Goal: Task Accomplishment & Management: Complete application form

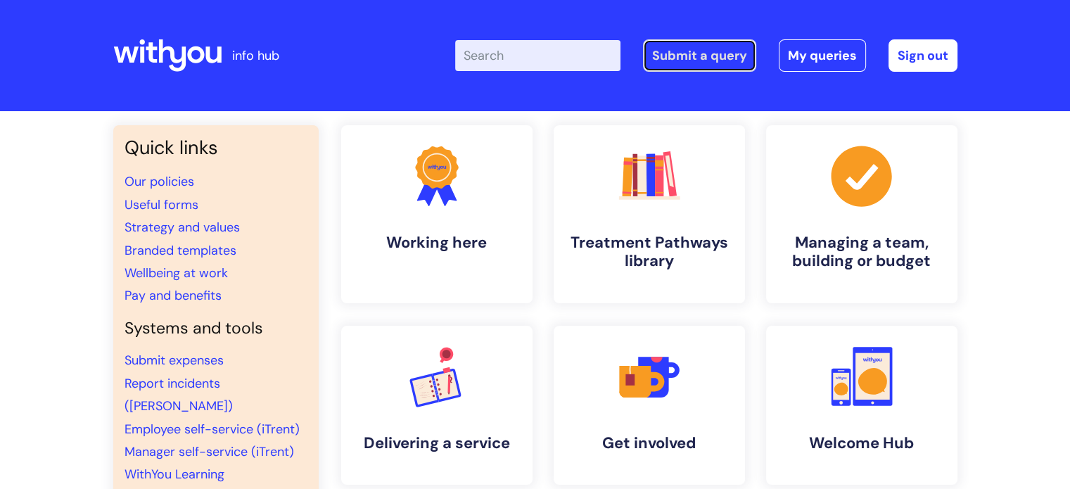
click at [720, 61] on link "Submit a query" at bounding box center [699, 55] width 113 height 32
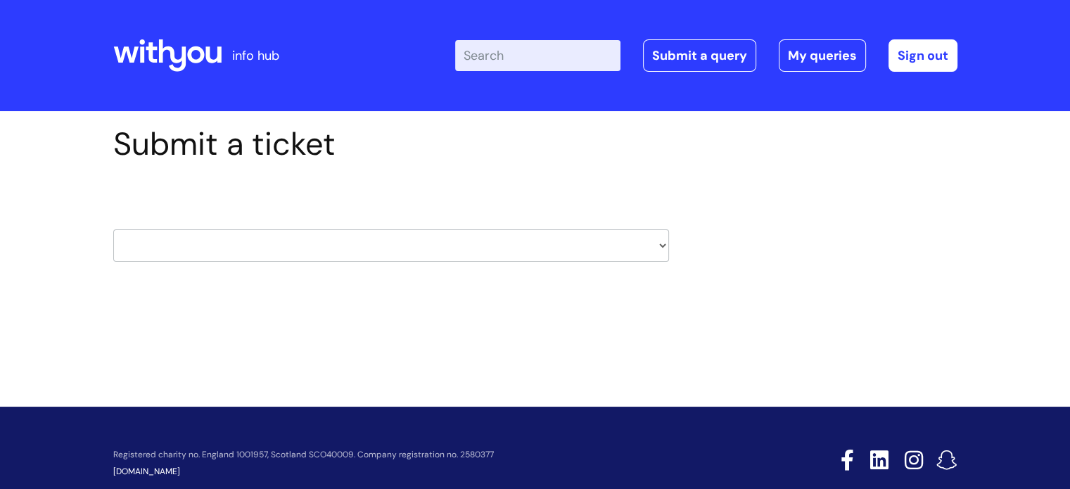
click at [496, 247] on select "HR / People IT and Support Clinical Drug Alerts Finance Accounts Data Support T…" at bounding box center [391, 245] width 556 height 32
select select "it_and_support"
click at [113, 229] on select "HR / People IT and Support Clinical Drug Alerts Finance Accounts Data Support T…" at bounding box center [391, 245] width 556 height 32
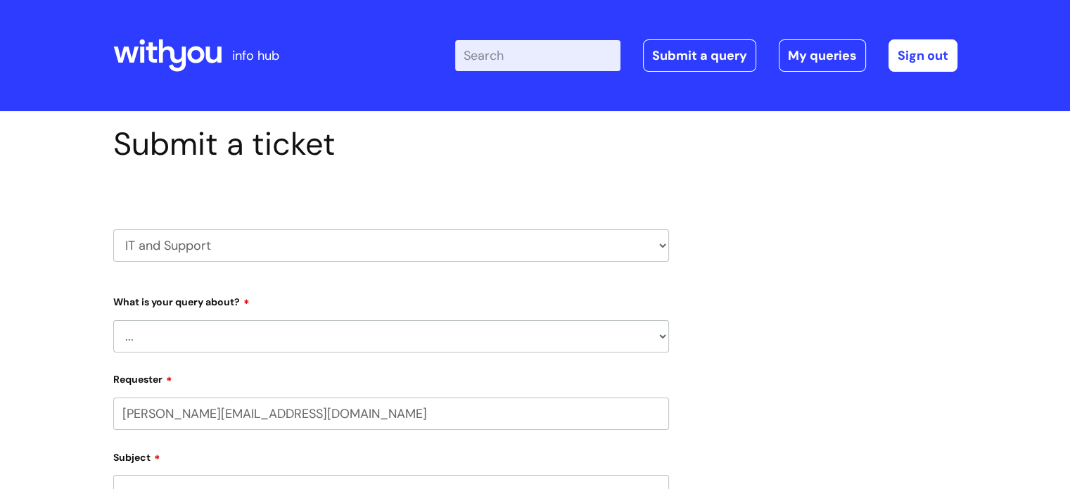
select select "80004418378"
click at [509, 352] on select "... Mobile Phone Reset & MFA Accounts, Starters and Leavers IT Hardware issue I…" at bounding box center [391, 336] width 556 height 32
select select "System/software"
click at [113, 320] on select "... Mobile Phone Reset & MFA Accounts, Starters and Leavers IT Hardware issue I…" at bounding box center [391, 336] width 556 height 32
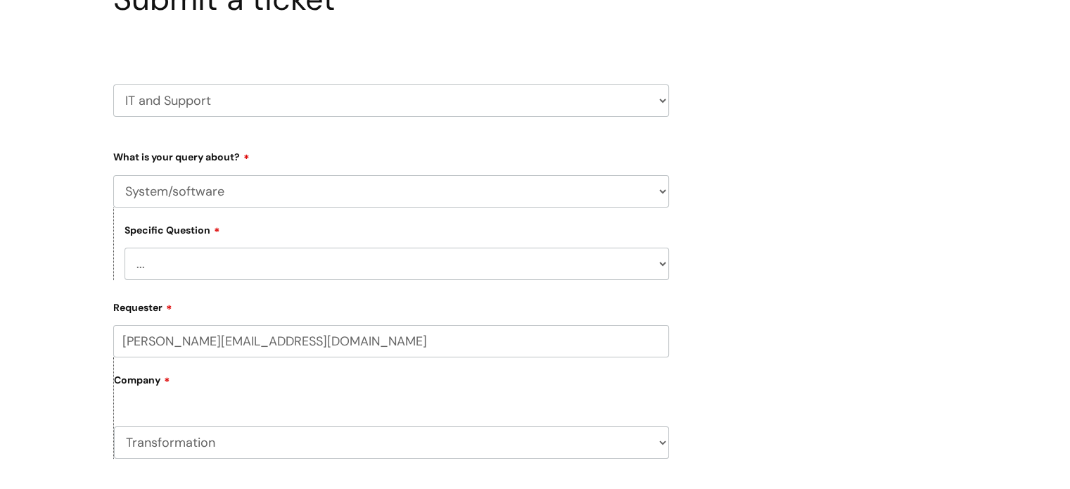
scroll to position [200, 0]
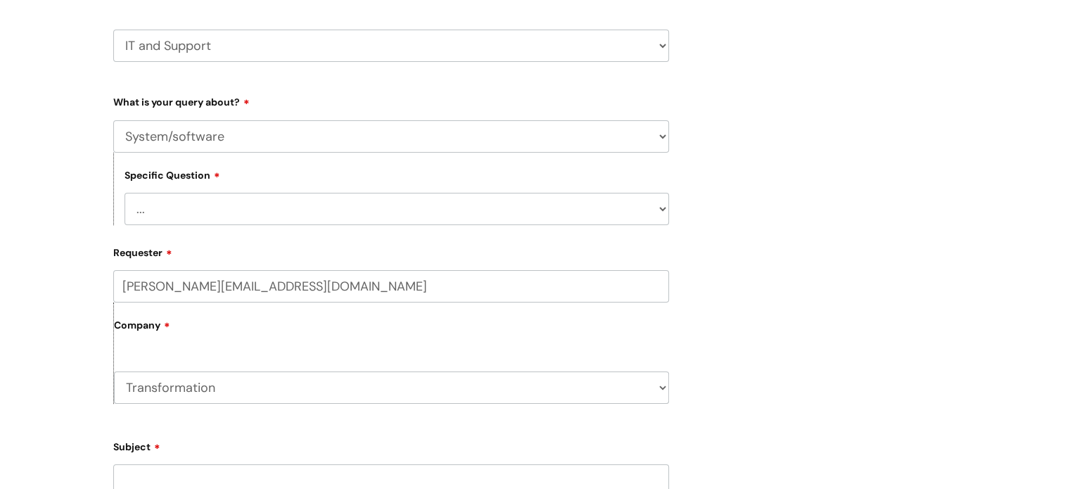
click at [366, 212] on select "... Halo PCMIS Iaptus NHS Email CJSM Email Mitel Another System Google (Workspa…" at bounding box center [397, 209] width 545 height 32
click at [830, 125] on div "Submit a ticket HR / People IT and Support Clinical Drug Alerts Finance Account…" at bounding box center [535, 405] width 865 height 960
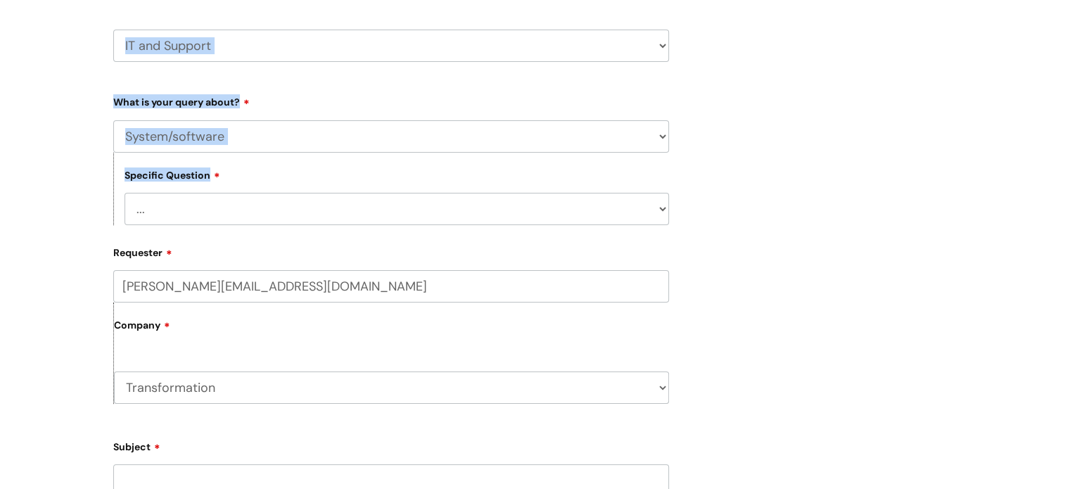
drag, startPoint x: 459, startPoint y: 168, endPoint x: 559, endPoint y: 41, distance: 161.4
click at [559, 41] on div "HR / People IT and Support Clinical Drug Alerts Finance Accounts Data Support T…" at bounding box center [391, 419] width 556 height 889
click at [559, 41] on select "HR / People IT and Support Clinical Drug Alerts Finance Accounts Data Support T…" at bounding box center [391, 46] width 556 height 32
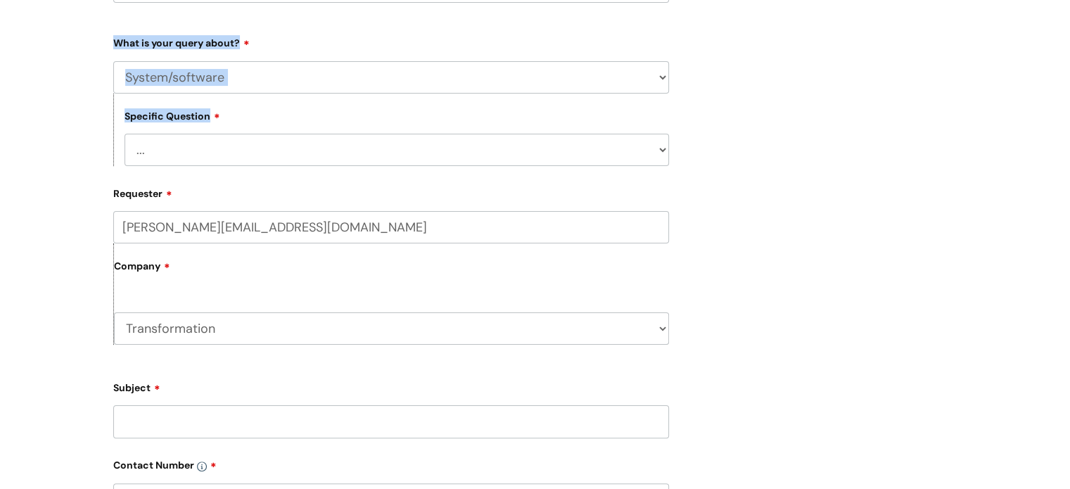
scroll to position [258, 0]
click at [663, 85] on select "... Mobile Phone Reset & MFA Accounts, Starters and Leavers IT Hardware issue I…" at bounding box center [391, 78] width 556 height 32
click at [749, 84] on div "Submit a ticket HR / People IT and Support Clinical Drug Alerts Finance Account…" at bounding box center [535, 347] width 865 height 960
click at [649, 148] on select "... Halo PCMIS Iaptus NHS Email CJSM Email Mitel Another System Google (Workspa…" at bounding box center [397, 150] width 545 height 32
select select "Another System"
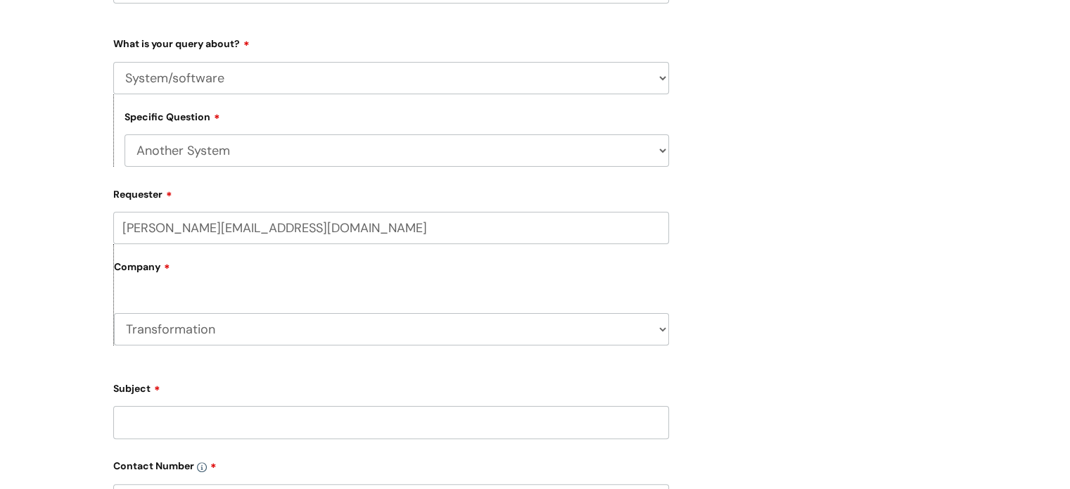
click at [125, 134] on select "... Halo PCMIS Iaptus NHS Email CJSM Email Mitel Another System Google (Workspa…" at bounding box center [397, 150] width 545 height 32
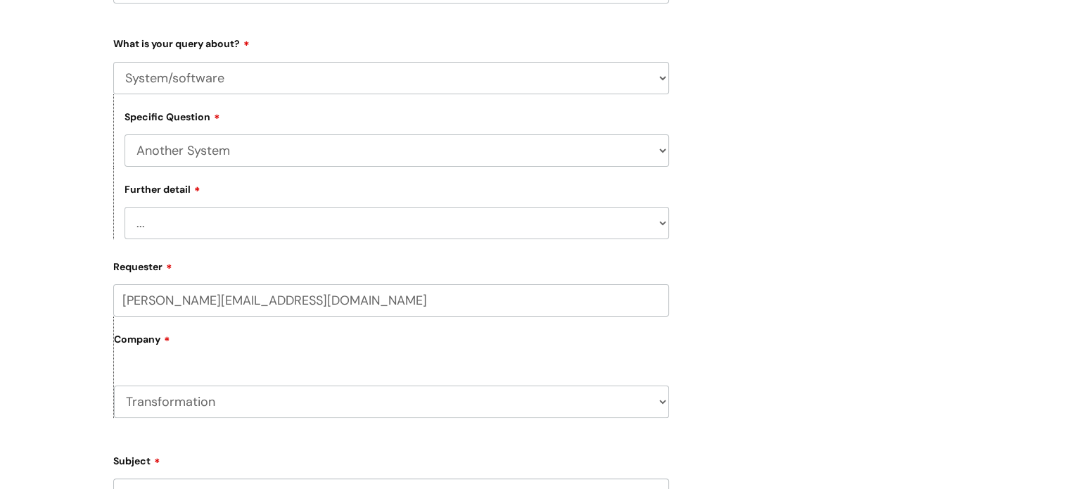
click at [460, 222] on select "... I’ve got a login issue Something else" at bounding box center [397, 223] width 545 height 32
select select "Something else"
click at [125, 207] on select "... I’ve got a login issue Something else" at bounding box center [397, 223] width 545 height 32
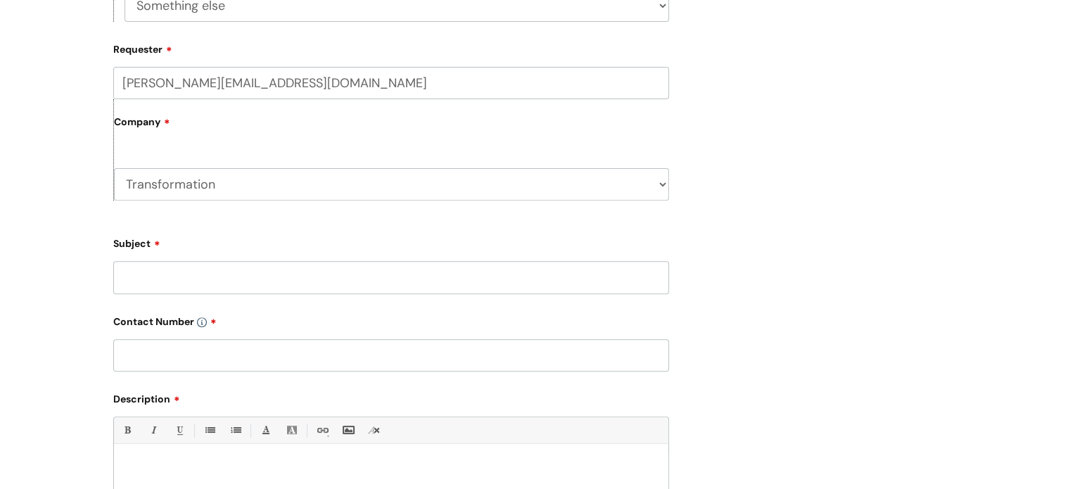
scroll to position [478, 0]
click at [372, 289] on input "Subject" at bounding box center [391, 275] width 556 height 32
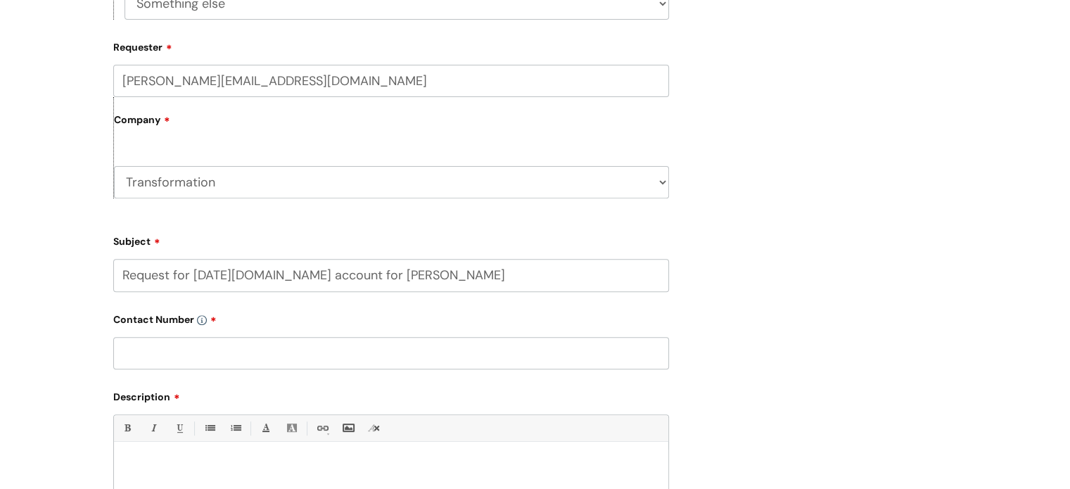
type input "Request for Monday.com account for Debbie Walker"
click at [433, 360] on input "text" at bounding box center [391, 353] width 556 height 32
paste input "07811 067438"
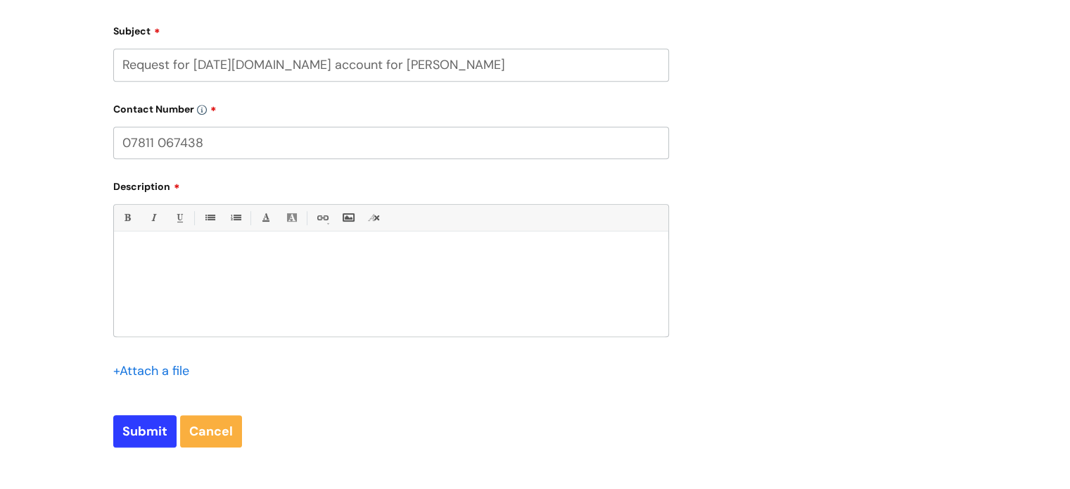
scroll to position [692, 0]
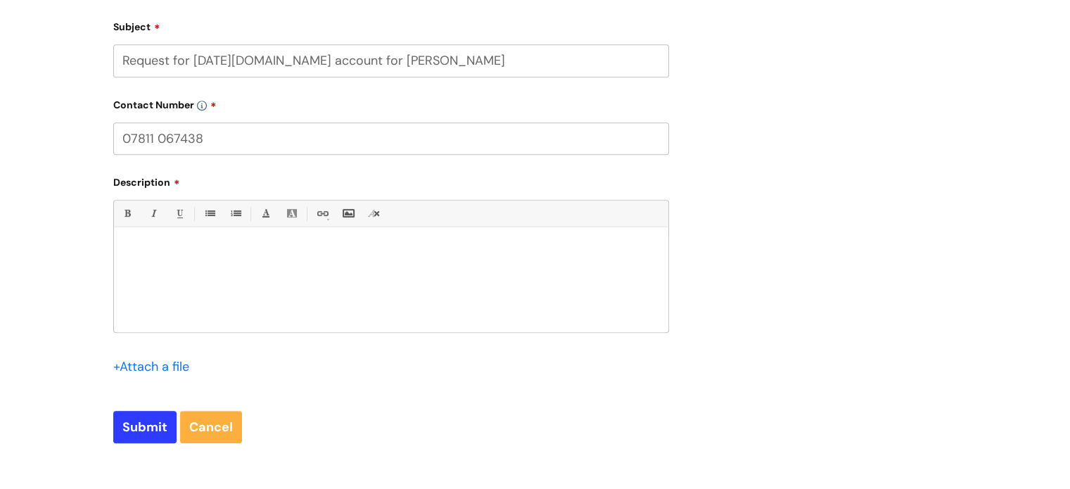
type input "07811 067438"
click at [428, 283] on div at bounding box center [391, 283] width 554 height 97
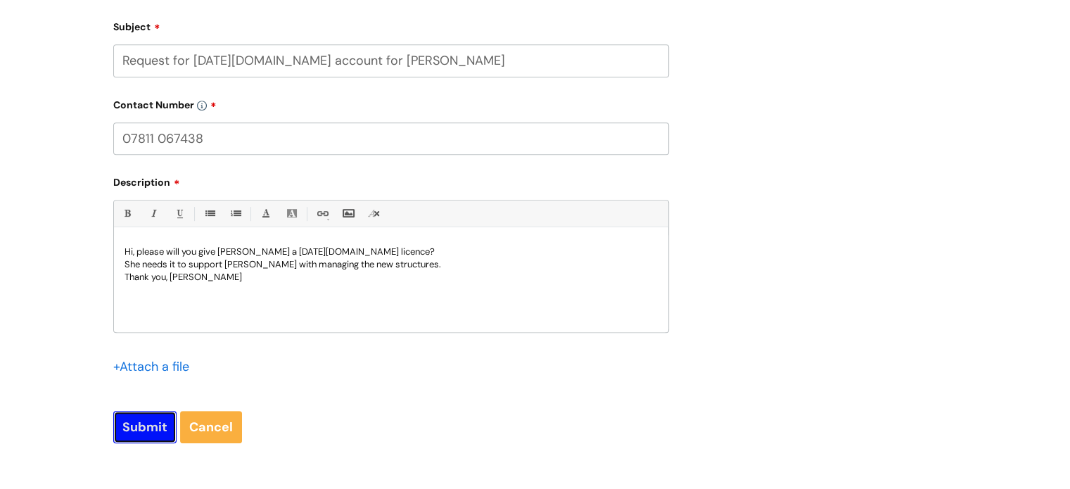
click at [138, 421] on input "Submit" at bounding box center [144, 427] width 63 height 32
type input "Please Wait..."
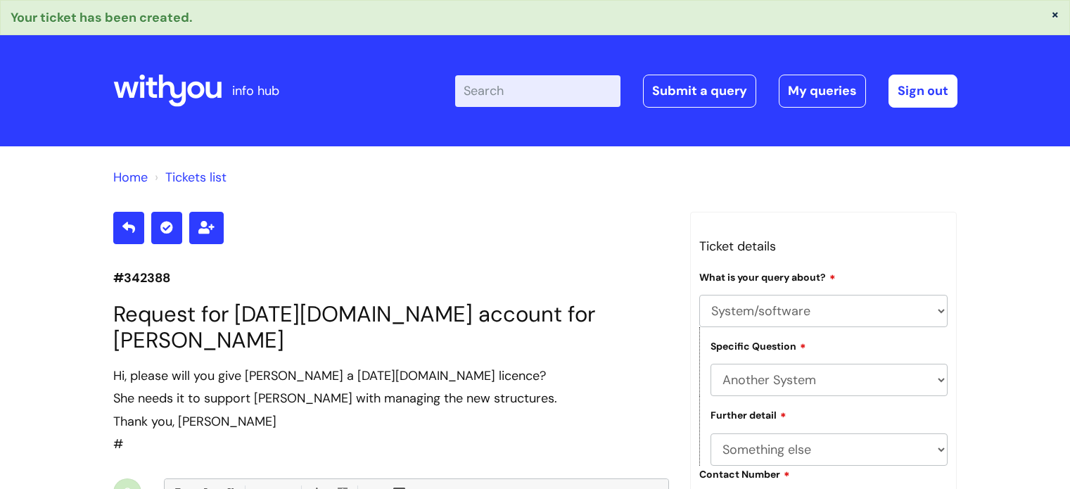
select select "System/software"
select select "Another System"
select select "Something else"
